Goal: Navigation & Orientation: Go to known website

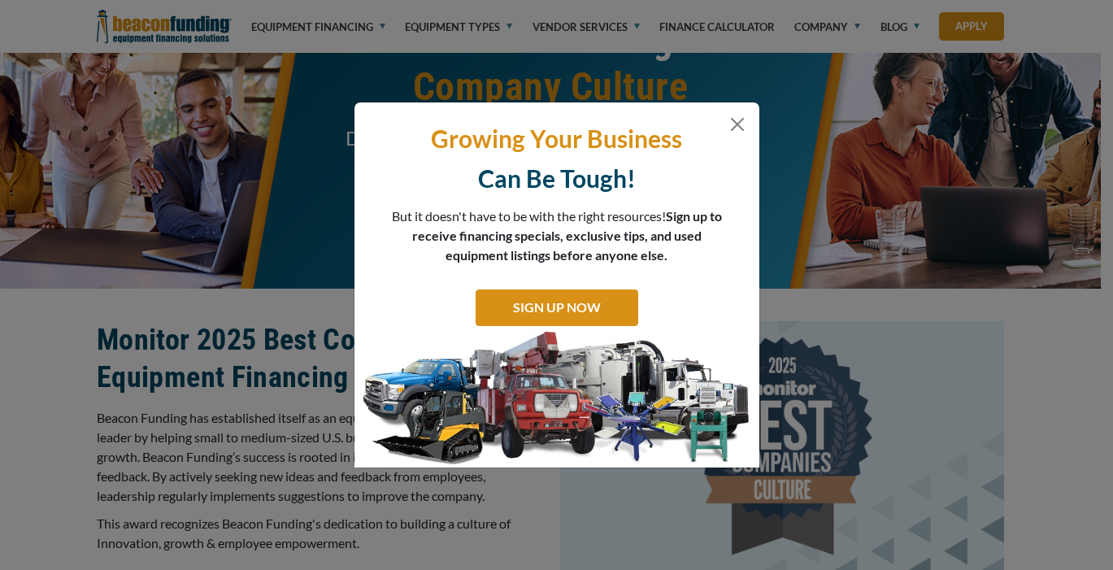
click at [724, 123] on p "Growing Your Business" at bounding box center [557, 139] width 380 height 32
click at [735, 126] on button "Close" at bounding box center [737, 125] width 20 height 20
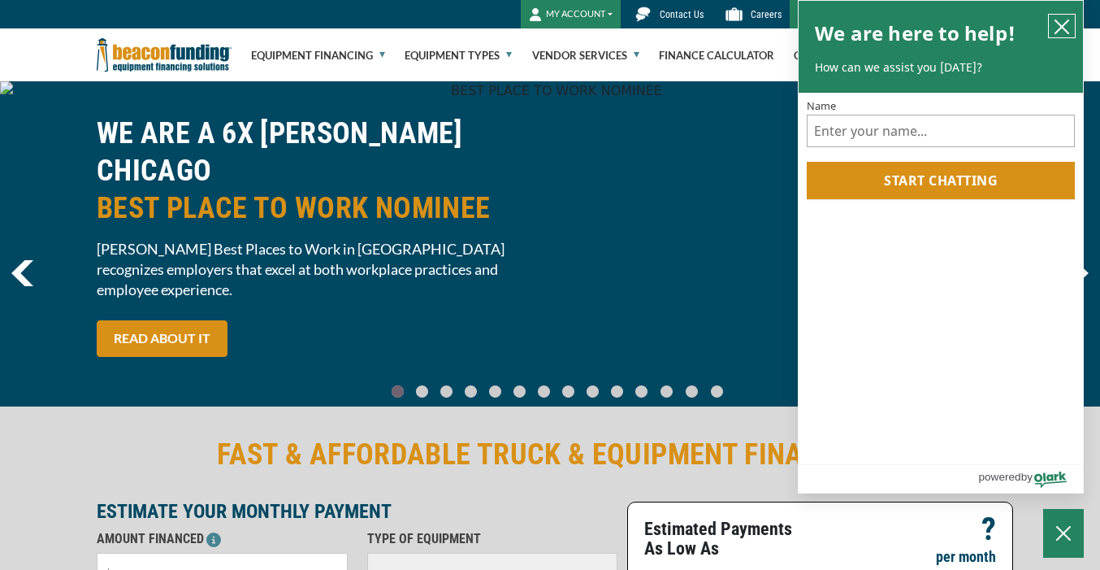
click at [1065, 25] on icon "close chatbox" at bounding box center [1062, 27] width 16 height 16
